Goal: Information Seeking & Learning: Learn about a topic

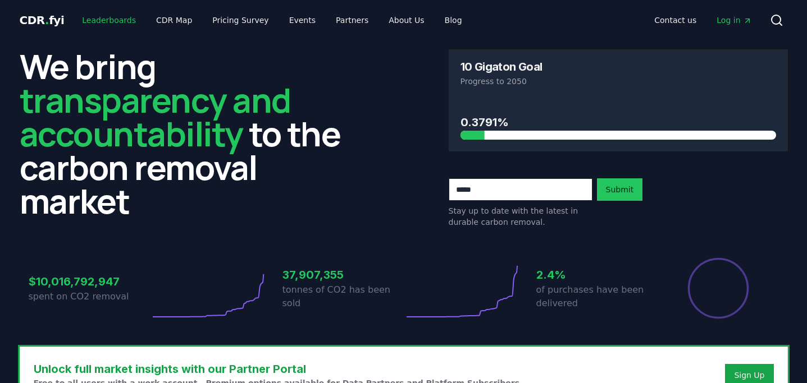
click at [113, 17] on link "Leaderboards" at bounding box center [109, 20] width 72 height 20
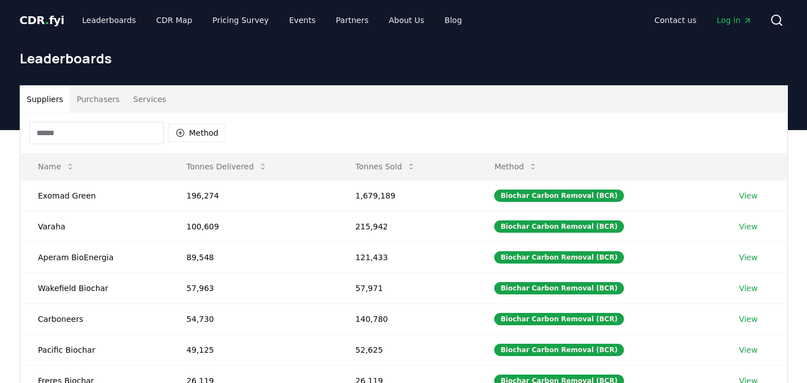
click at [97, 98] on button "Purchasers" at bounding box center [98, 99] width 57 height 27
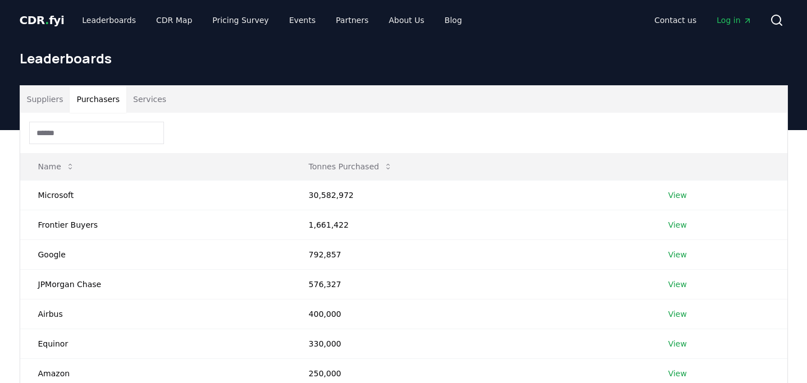
click at [97, 127] on input at bounding box center [96, 133] width 135 height 22
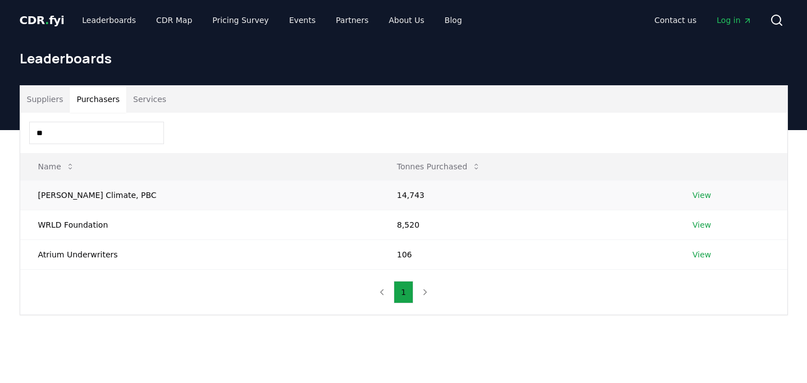
type input "**"
click at [90, 195] on td "[PERSON_NAME] Climate, PBC" at bounding box center [199, 195] width 359 height 30
click at [692, 194] on link "View" at bounding box center [701, 195] width 19 height 11
